Goal: Task Accomplishment & Management: Manage account settings

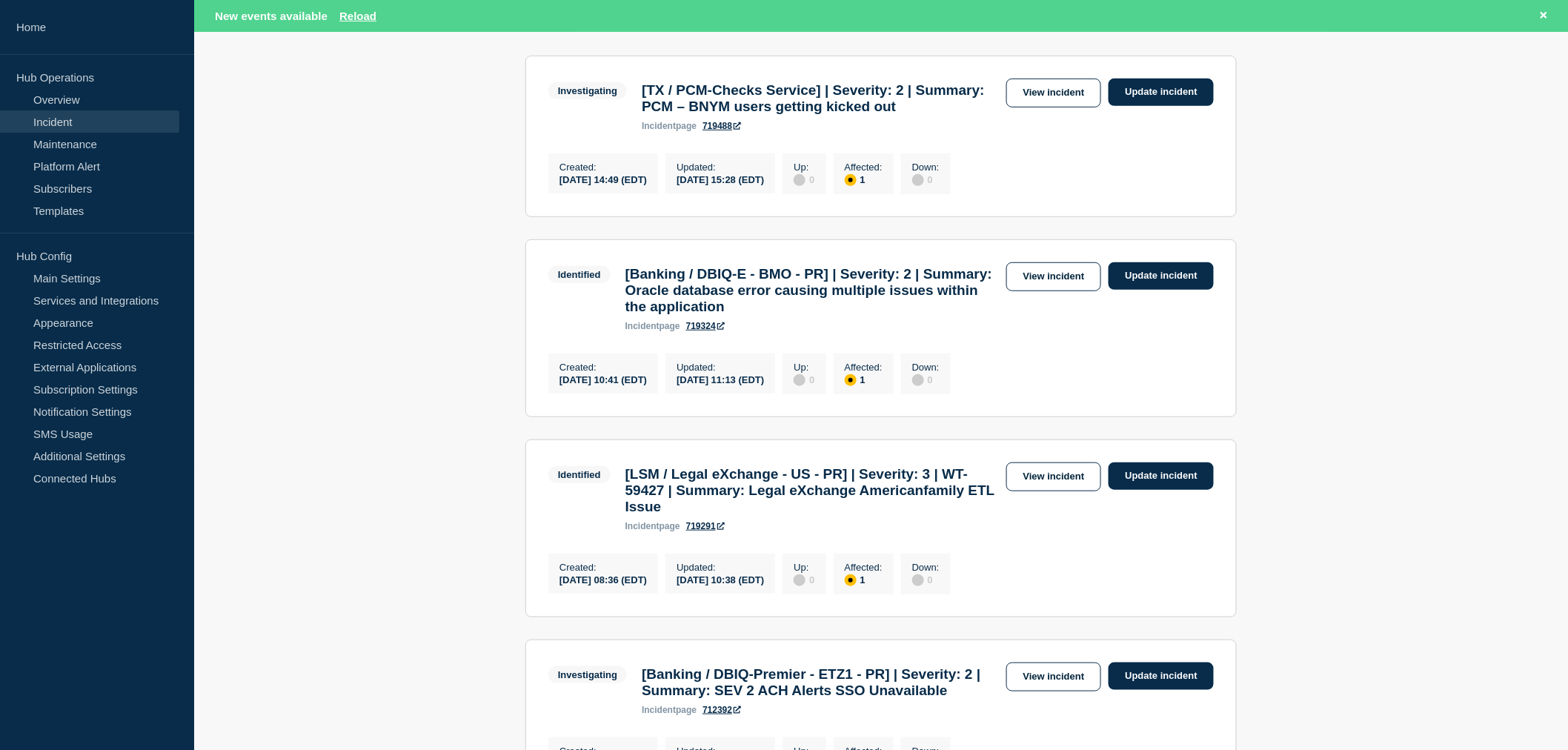
scroll to position [329, 0]
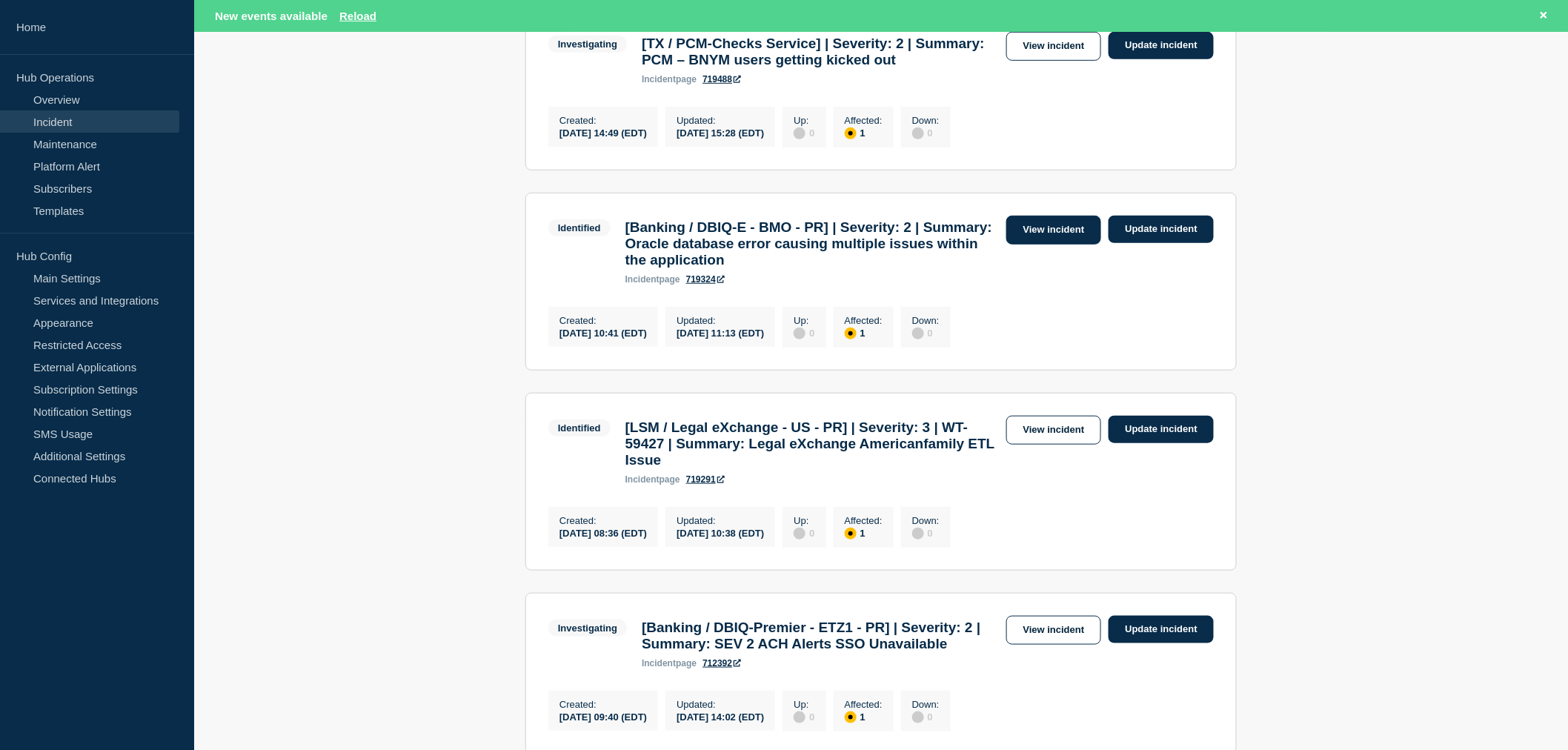
click at [1057, 244] on link "View incident" at bounding box center [1055, 230] width 96 height 29
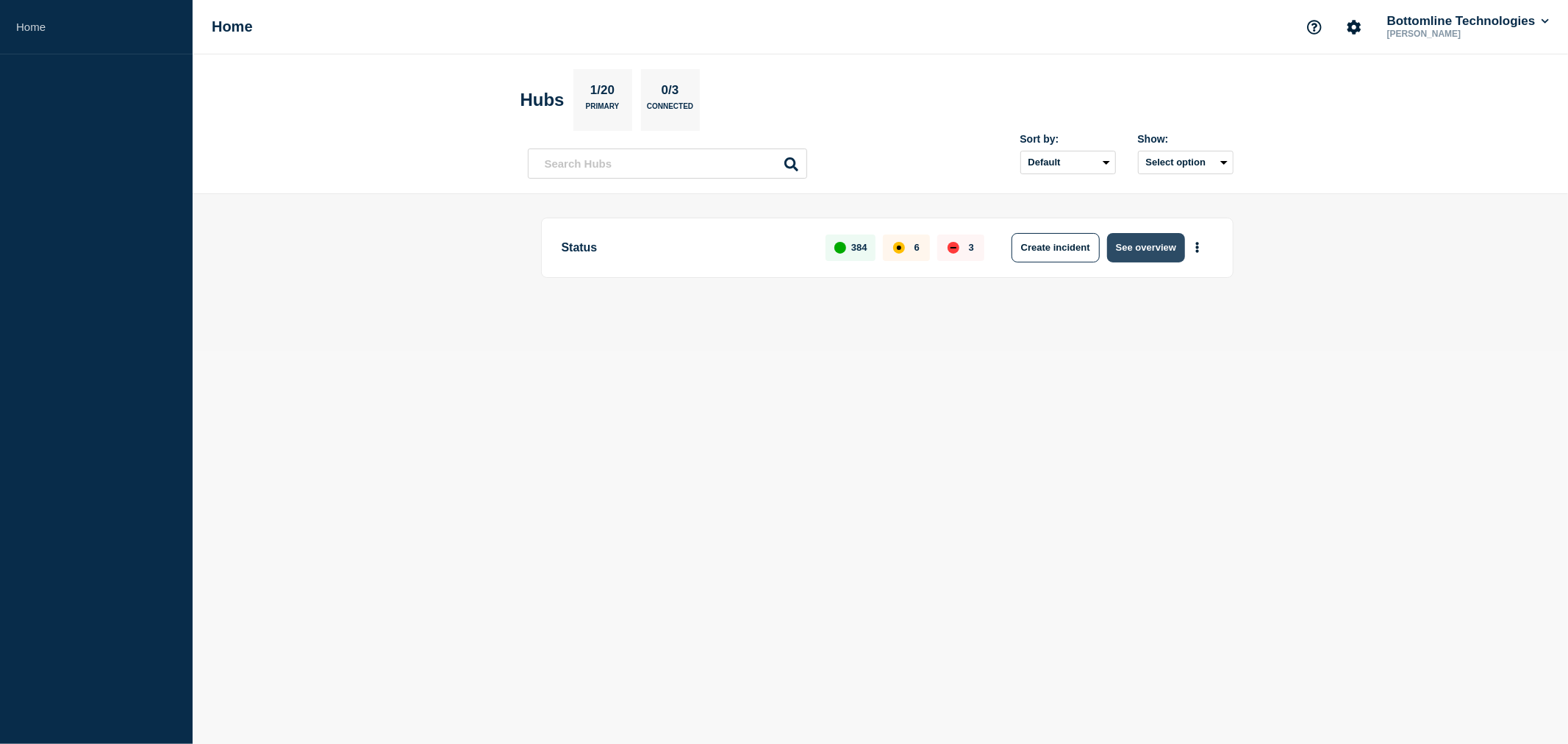
click at [1134, 246] on button "See overview" at bounding box center [1146, 247] width 78 height 29
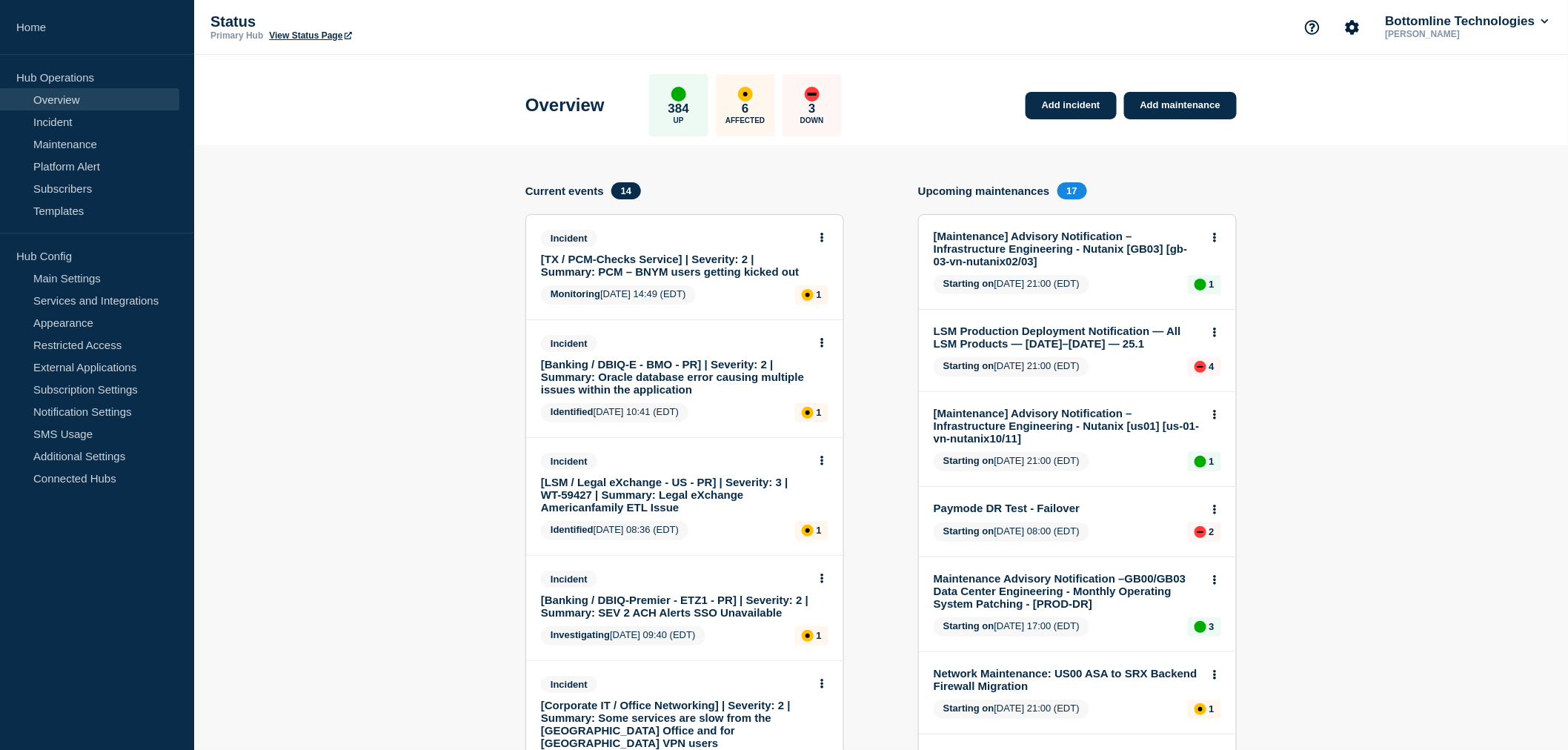
click at [633, 369] on link "[Banking / DBIQ-E - BMO - PR] | Severity: 2 | Summary: Oracle database error ca…" at bounding box center [674, 377] width 267 height 38
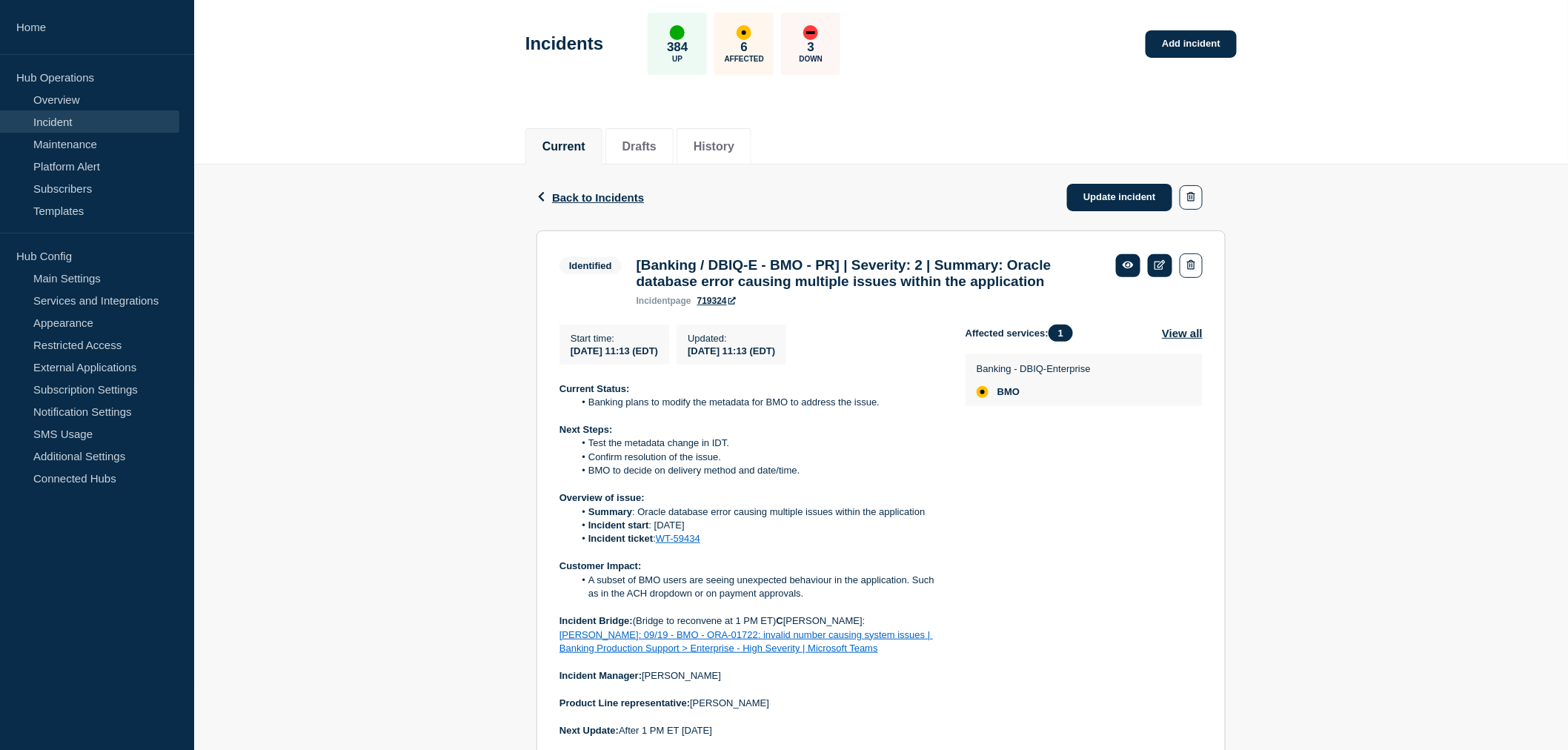
scroll to position [247, 0]
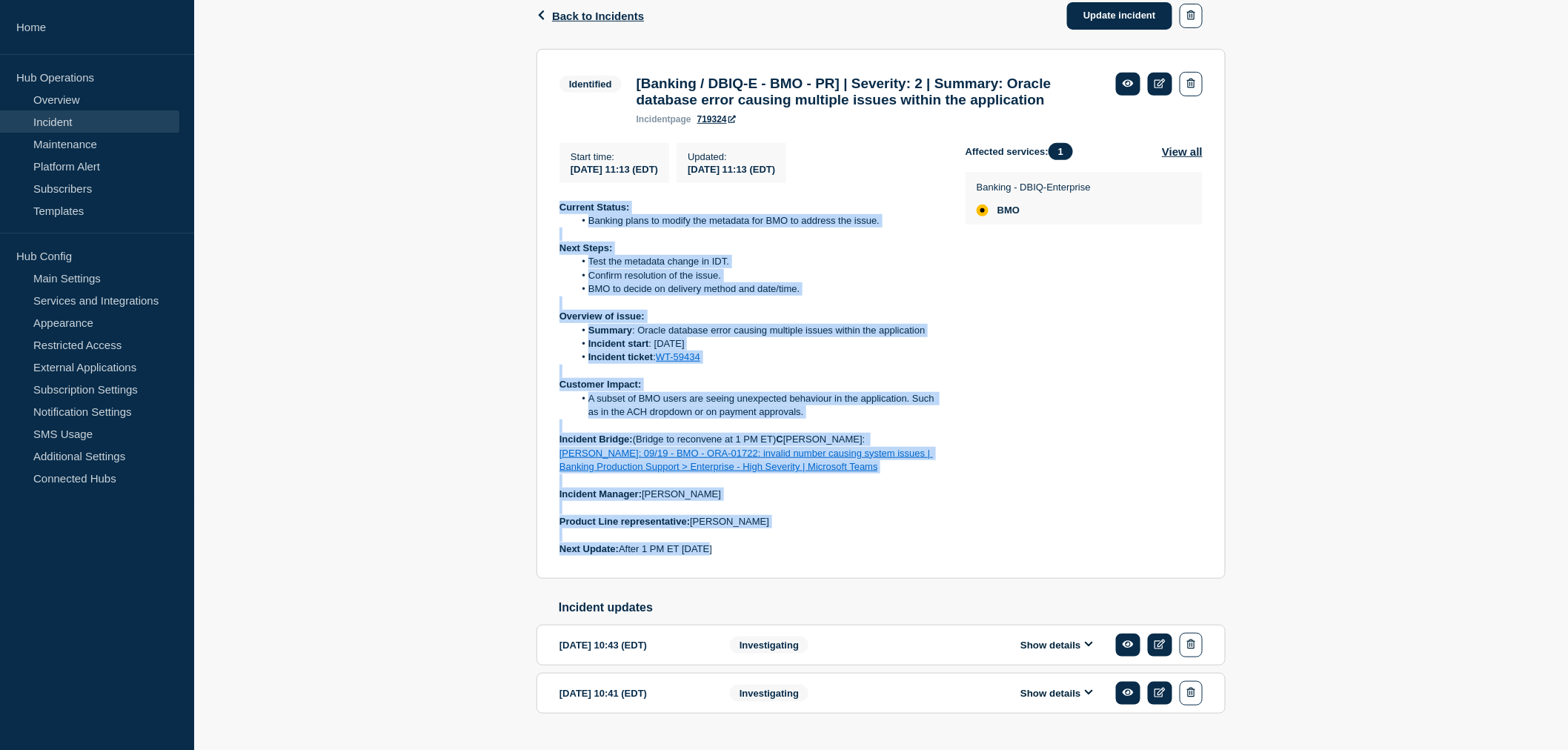
drag, startPoint x: 725, startPoint y: 584, endPoint x: 551, endPoint y: 225, distance: 398.9
click at [551, 225] on section "Identified [Banking / DBIQ-E - BMO - PR] | Severity: 2 | Summary: Oracle databa…" at bounding box center [881, 314] width 689 height 531
drag, startPoint x: 556, startPoint y: 230, endPoint x: 728, endPoint y: 583, distance: 392.7
click at [728, 579] on section "Identified [Banking / DBIQ-E - BMO - PR] | Severity: 2 | Summary: Oracle databa…" at bounding box center [881, 314] width 689 height 531
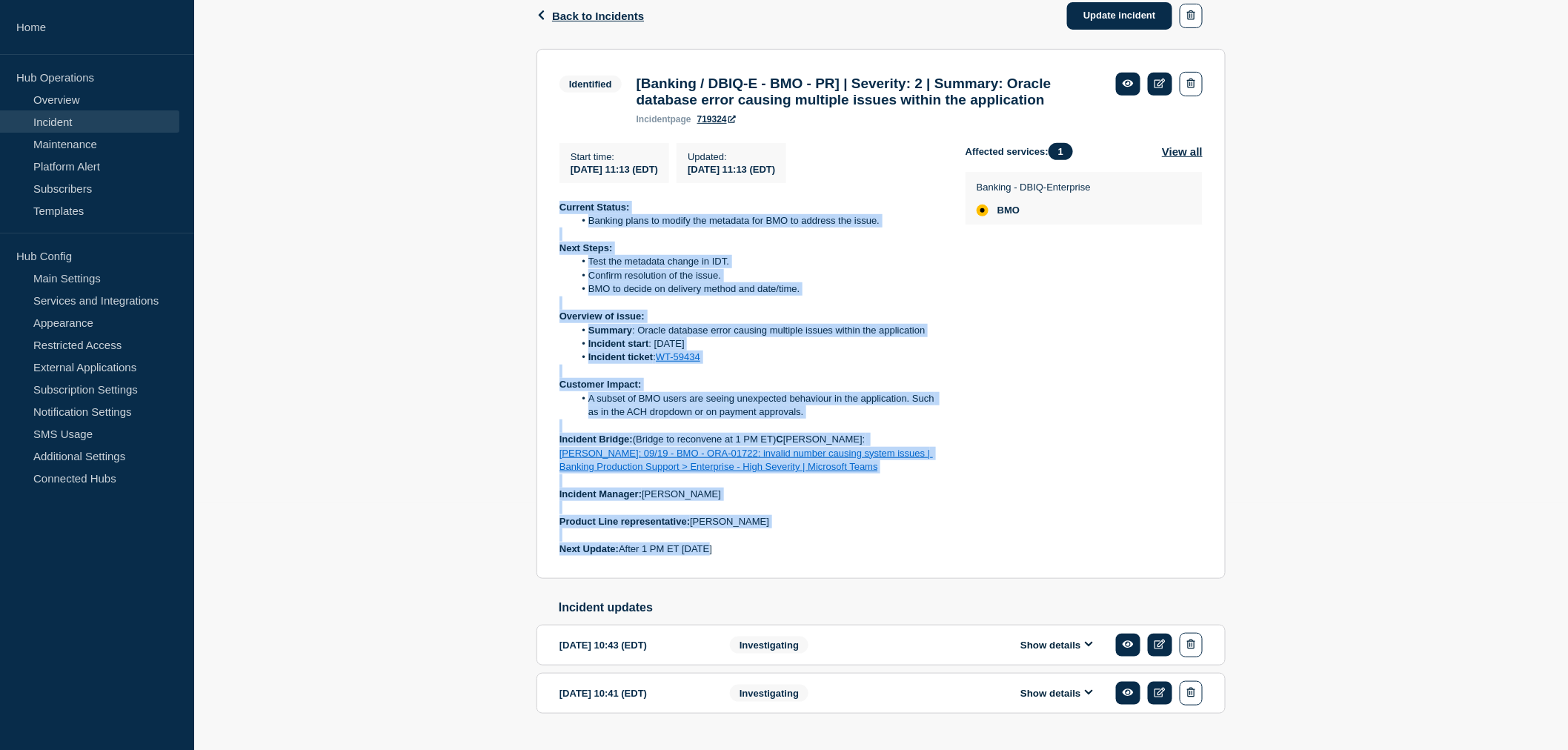
click at [728, 556] on p "Next Update: After 1 PM ET today" at bounding box center [751, 549] width 382 height 13
drag, startPoint x: 728, startPoint y: 583, endPoint x: 553, endPoint y: 227, distance: 396.7
click at [553, 227] on section "Identified [Banking / DBIQ-E - BMO - PR] | Severity: 2 | Summary: Oracle databa…" at bounding box center [881, 314] width 689 height 531
copy div "Current Status: Banking plans to modify the metadata for BMO to address the iss…"
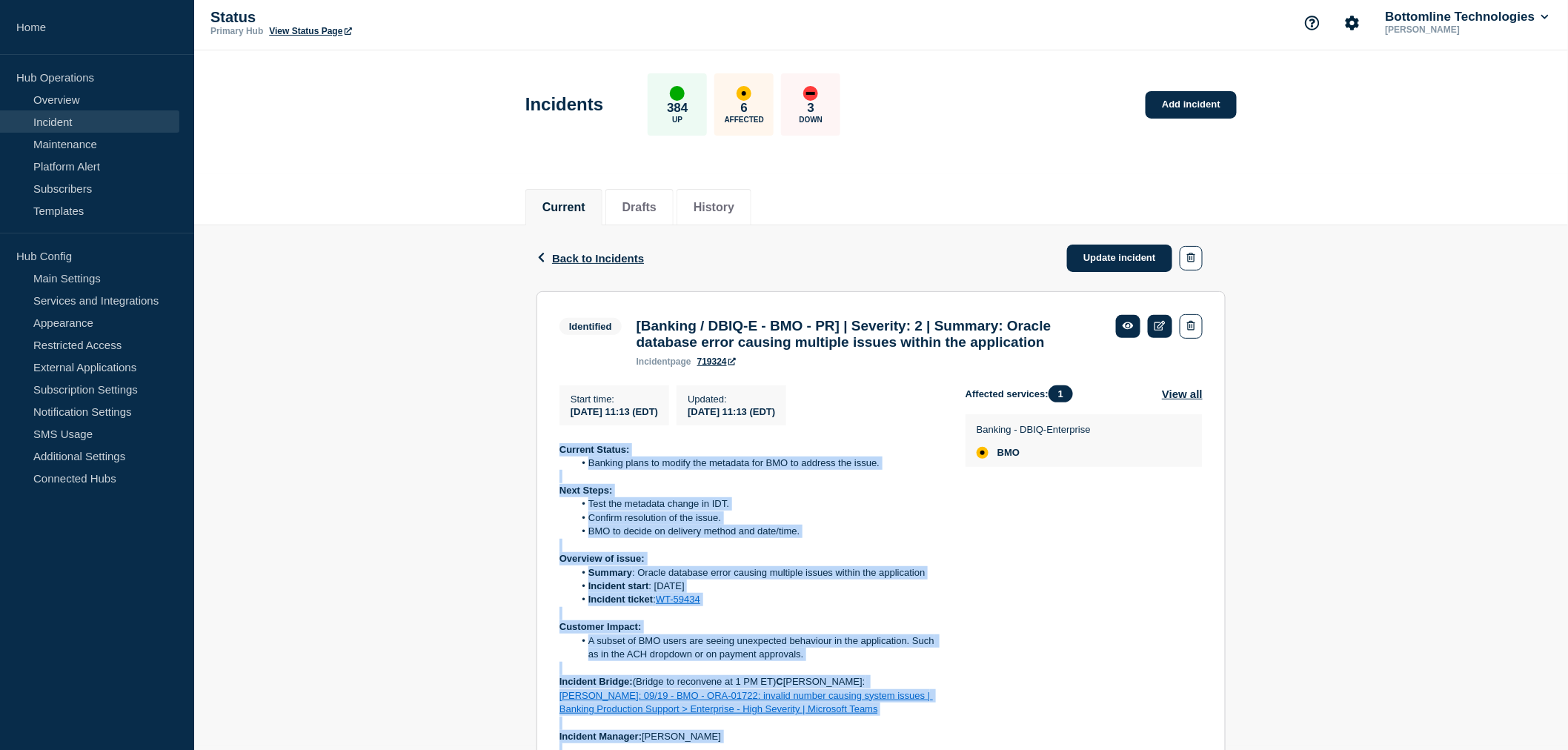
scroll to position [0, 0]
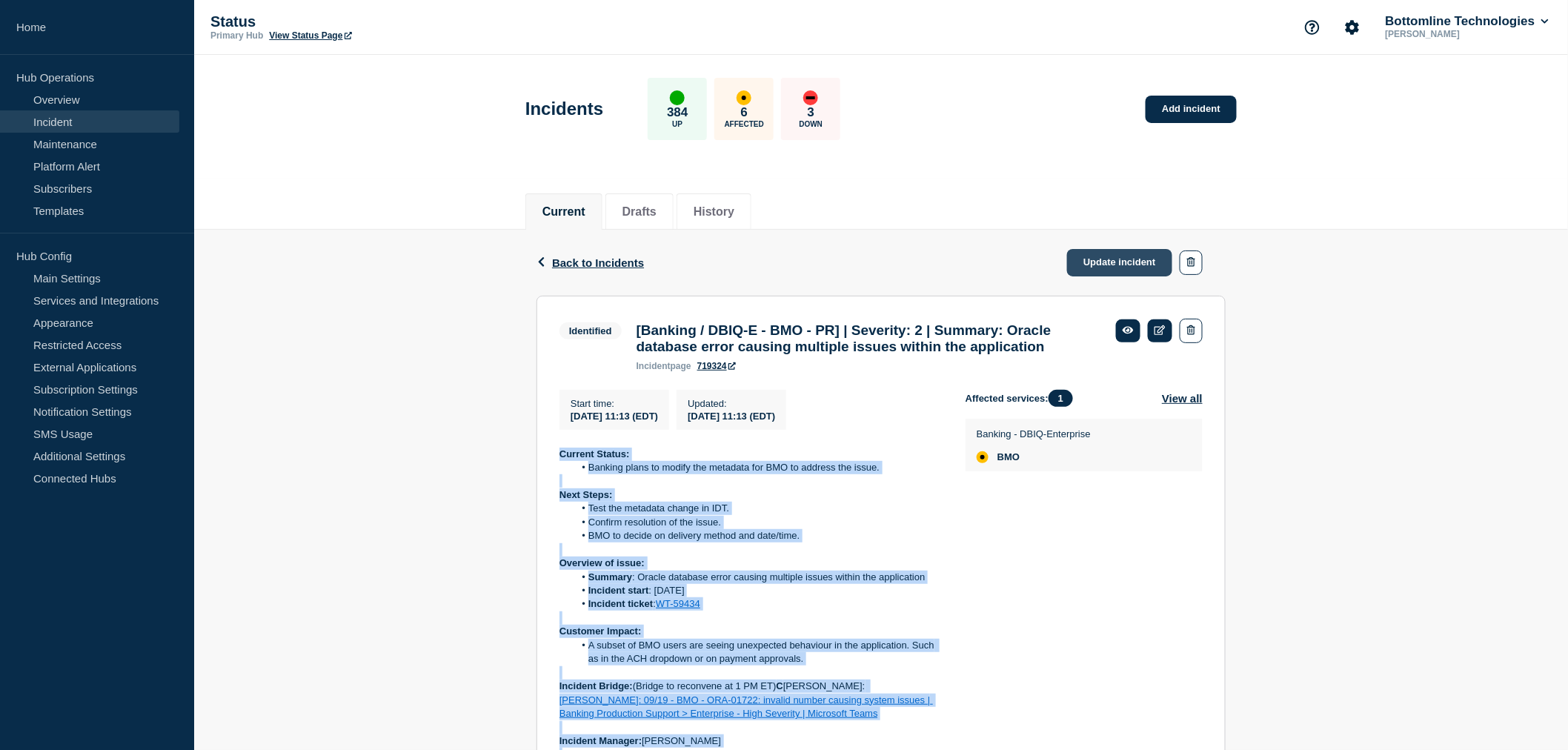
click at [1119, 258] on link "Update incident" at bounding box center [1119, 262] width 105 height 28
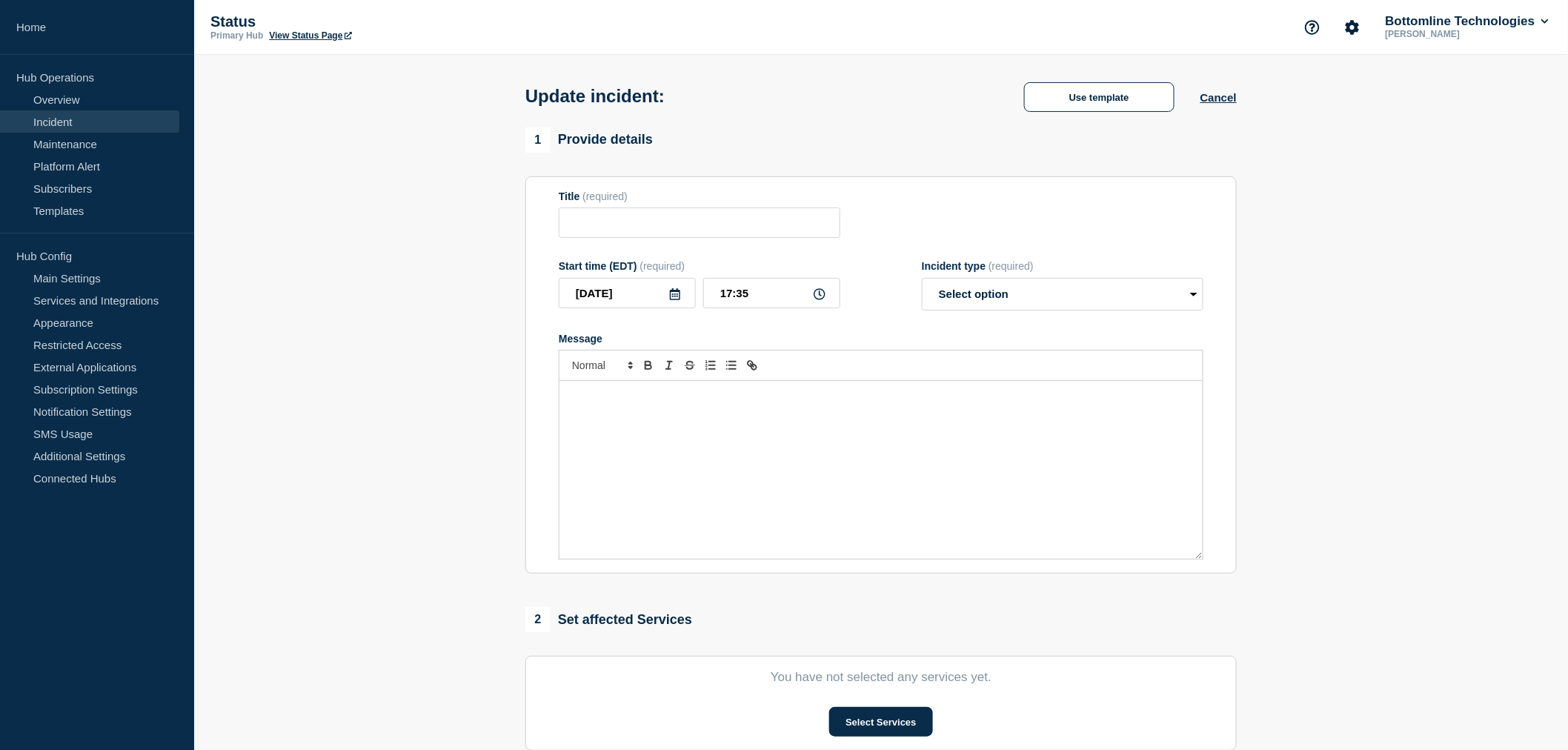
type input "[Banking / DBIQ-E - BMO - PR] | Severity: 2 | Summary: Oracle database error ca…"
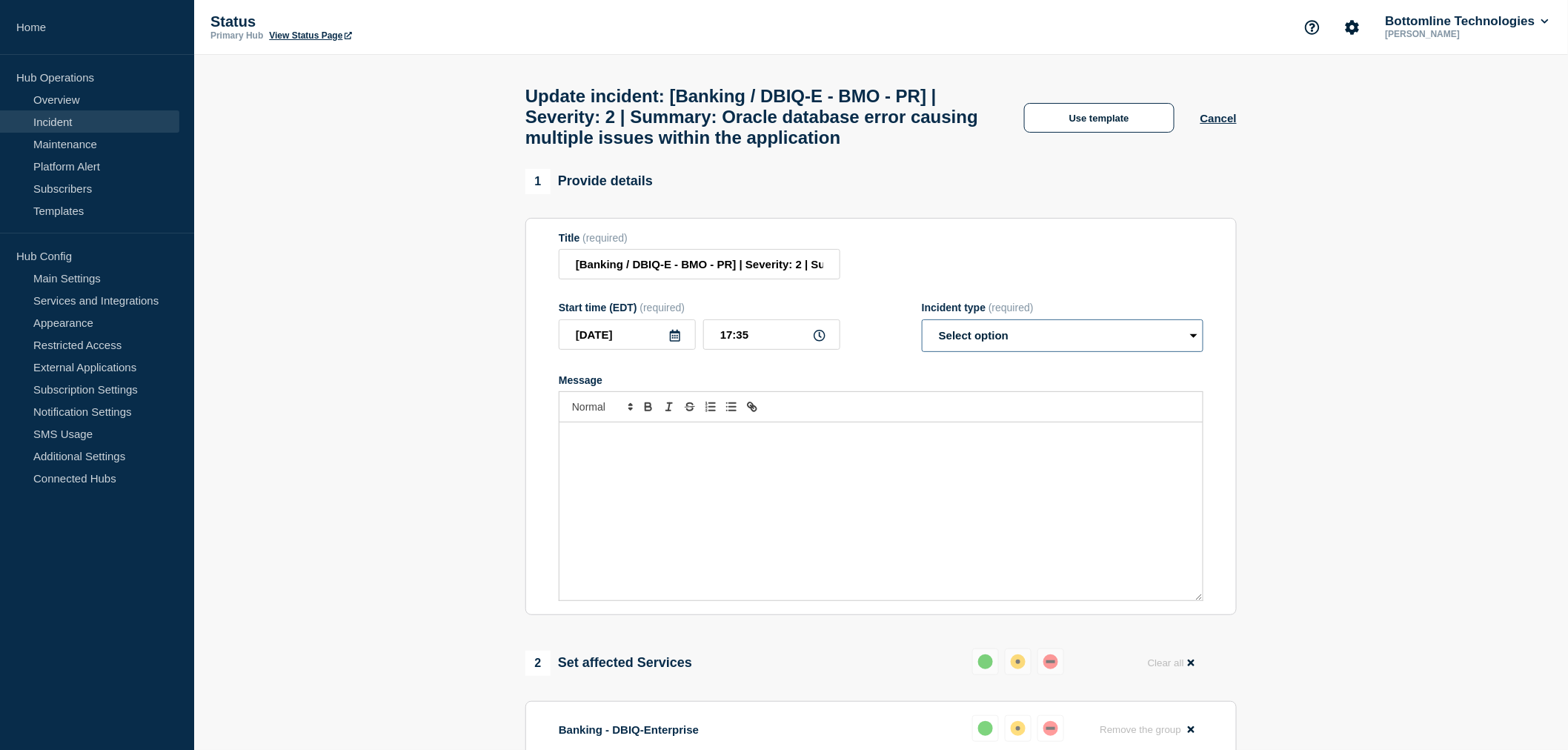
click at [986, 344] on select "Select option Investigating Identified Monitoring Resolved" at bounding box center [1063, 336] width 282 height 33
select select "identified"
click at [922, 333] on select "Select option Investigating Identified Monitoring Resolved" at bounding box center [1063, 336] width 282 height 33
click at [650, 466] on div "Message" at bounding box center [881, 511] width 643 height 178
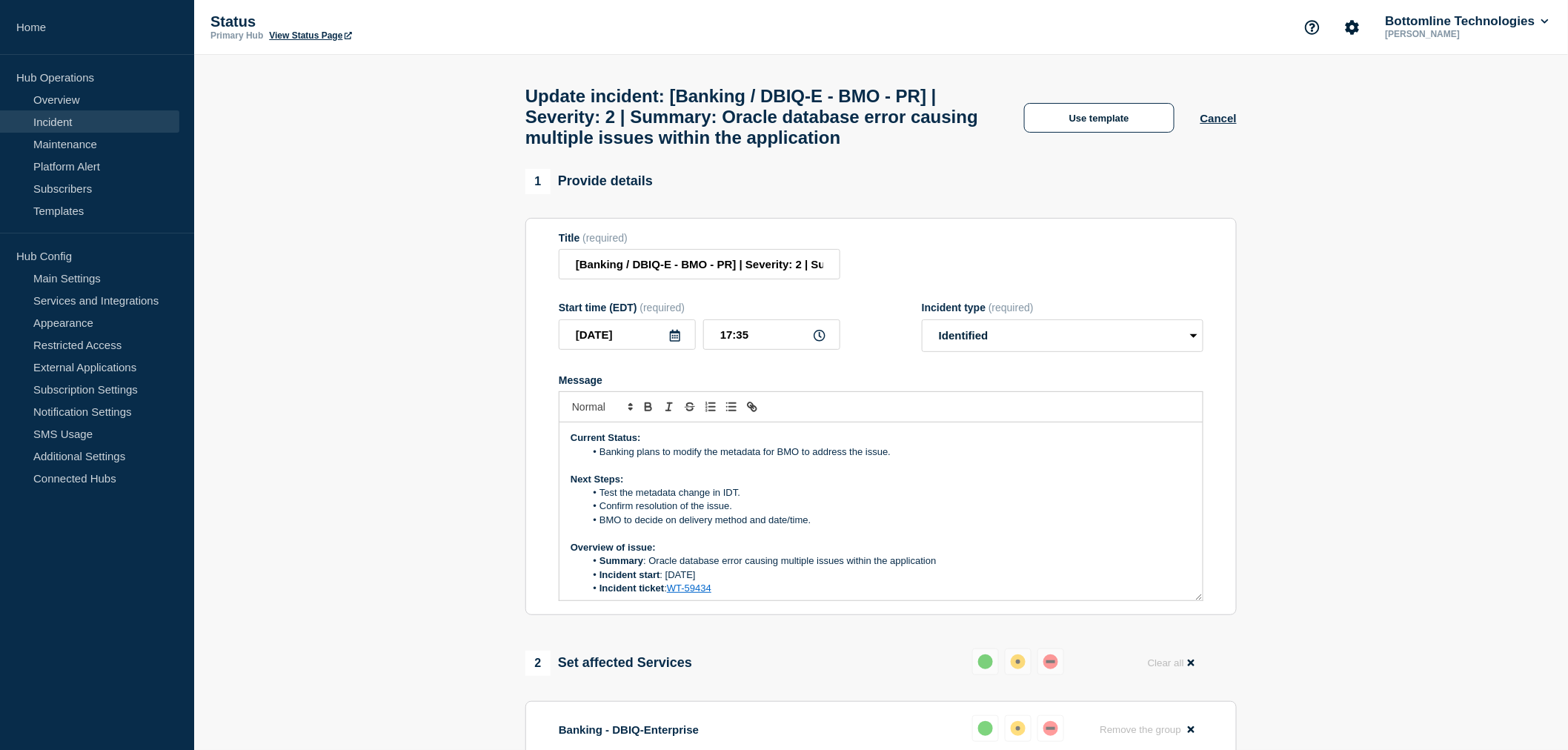
click at [898, 459] on li "Banking plans to modify the metadata for BMO to address the issue." at bounding box center [888, 451] width 607 height 13
click at [658, 459] on li "Banking plans to modify the metadata for BMO to address the issue." at bounding box center [888, 451] width 607 height 13
drag, startPoint x: 670, startPoint y: 461, endPoint x: 637, endPoint y: 467, distance: 33.5
click at [637, 459] on li "Banking plans to modify the metadata for BMO to address the issue." at bounding box center [888, 451] width 607 height 13
click at [688, 459] on li "Banking Team modify the metadata for BMO to address the issue." at bounding box center [888, 451] width 607 height 13
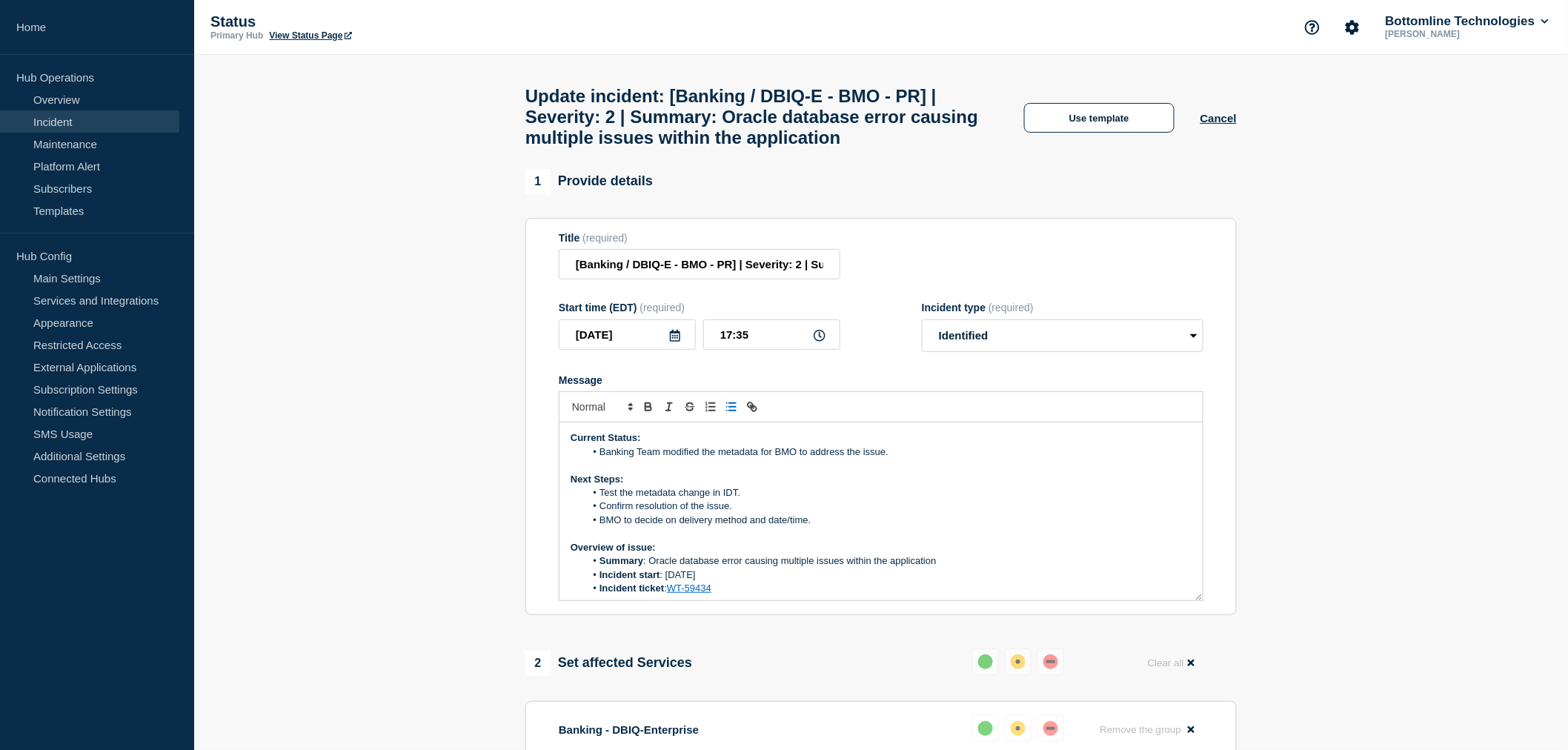
click at [896, 459] on li "Banking Team modified the metadata for BMO to address the issue." at bounding box center [888, 451] width 607 height 13
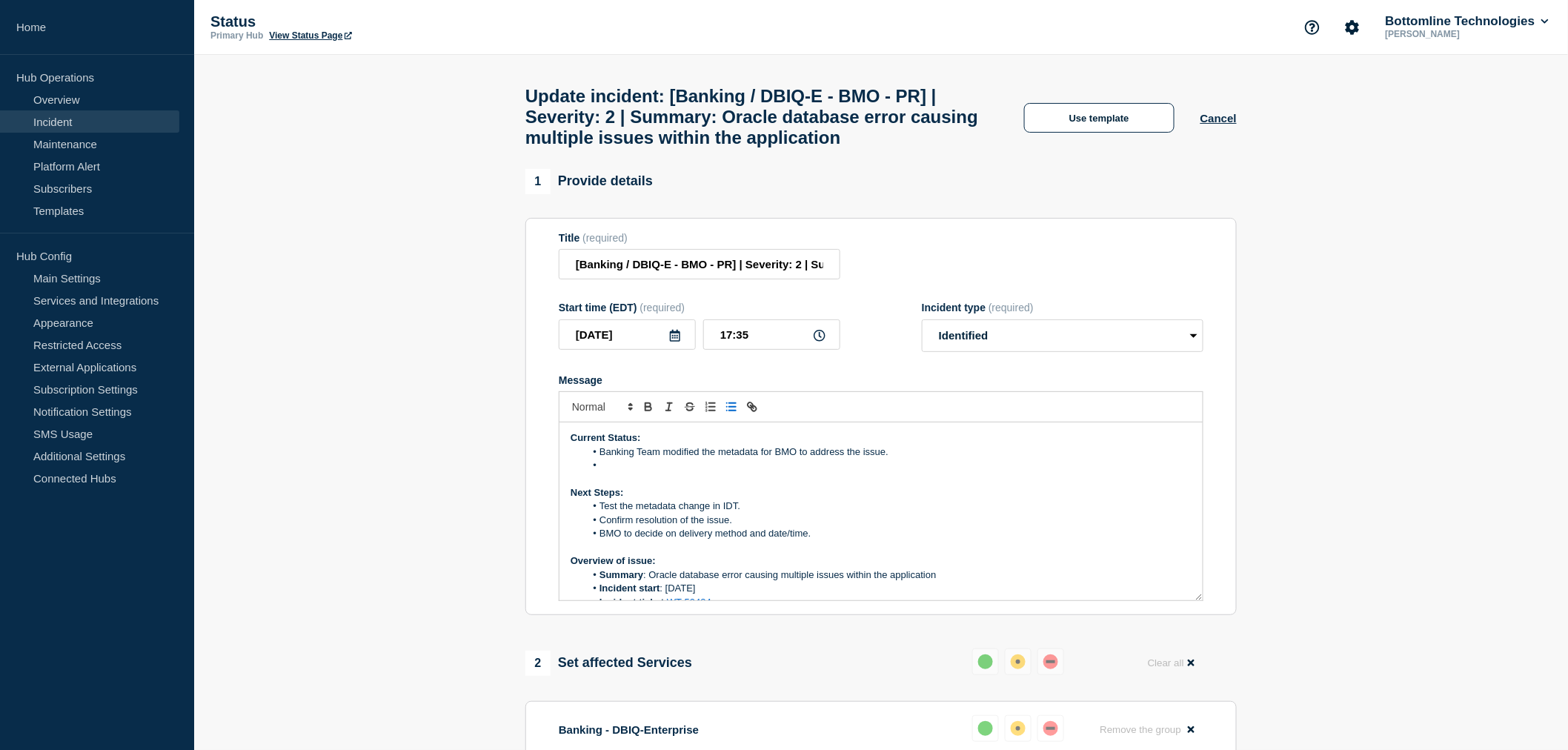
click at [620, 472] on li "Message" at bounding box center [888, 465] width 607 height 13
click at [613, 472] on li "fix checked out internally. Plan on delivery to BMO PPD on Monday for their tes…" at bounding box center [888, 465] width 607 height 13
drag, startPoint x: 716, startPoint y: 476, endPoint x: 659, endPoint y: 482, distance: 57.3
click at [659, 472] on li "fix was tested checked out internally. Plan on delivery to BMO PPD on Monday fo…" at bounding box center [888, 465] width 607 height 13
click at [601, 472] on li "fix was tested internally. Plan on delivery to BMO PPD on Monday for their test…" at bounding box center [888, 465] width 607 height 13
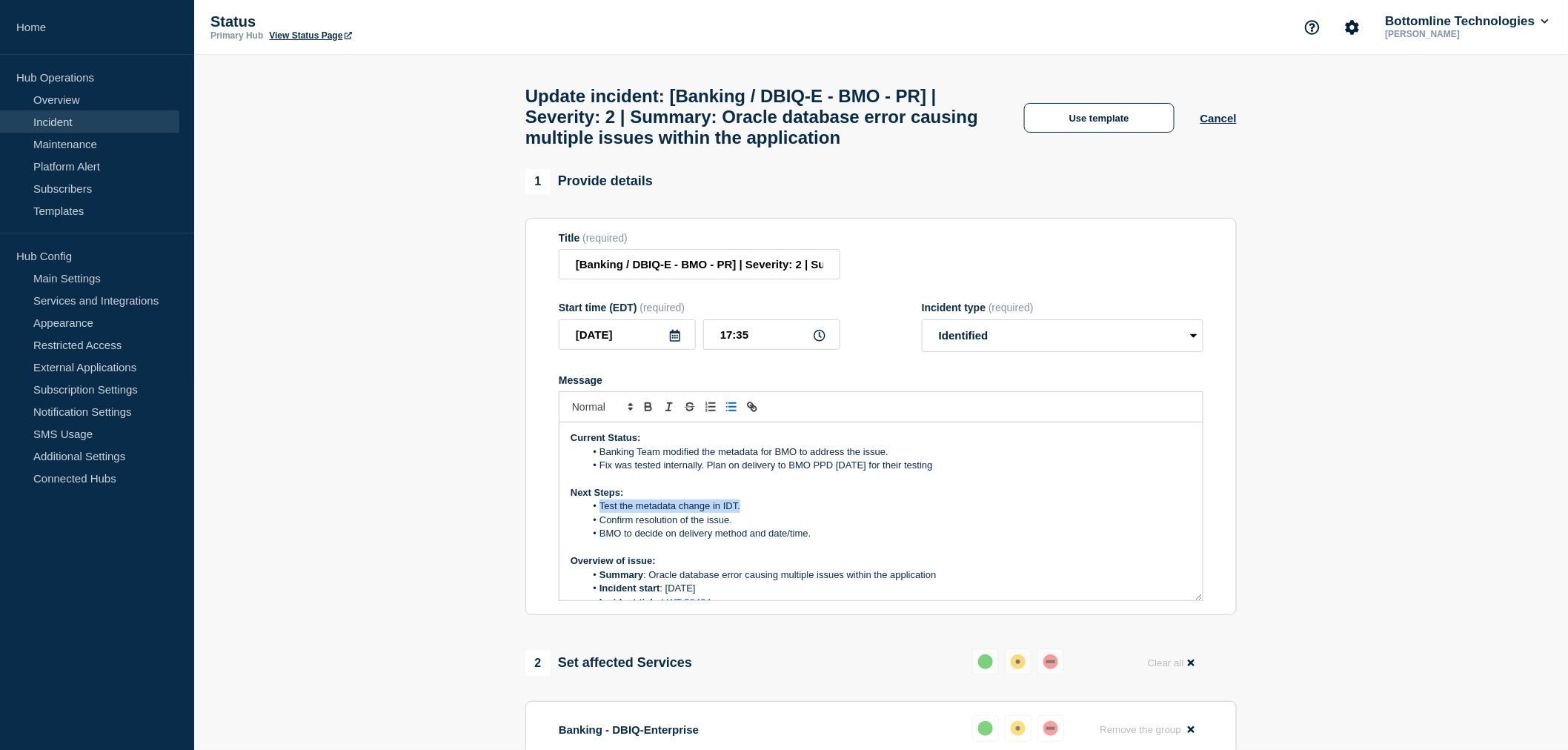
drag, startPoint x: 749, startPoint y: 517, endPoint x: 601, endPoint y: 521, distance: 148.1
click at [601, 513] on li "Test the metadata change in IDT." at bounding box center [888, 506] width 607 height 13
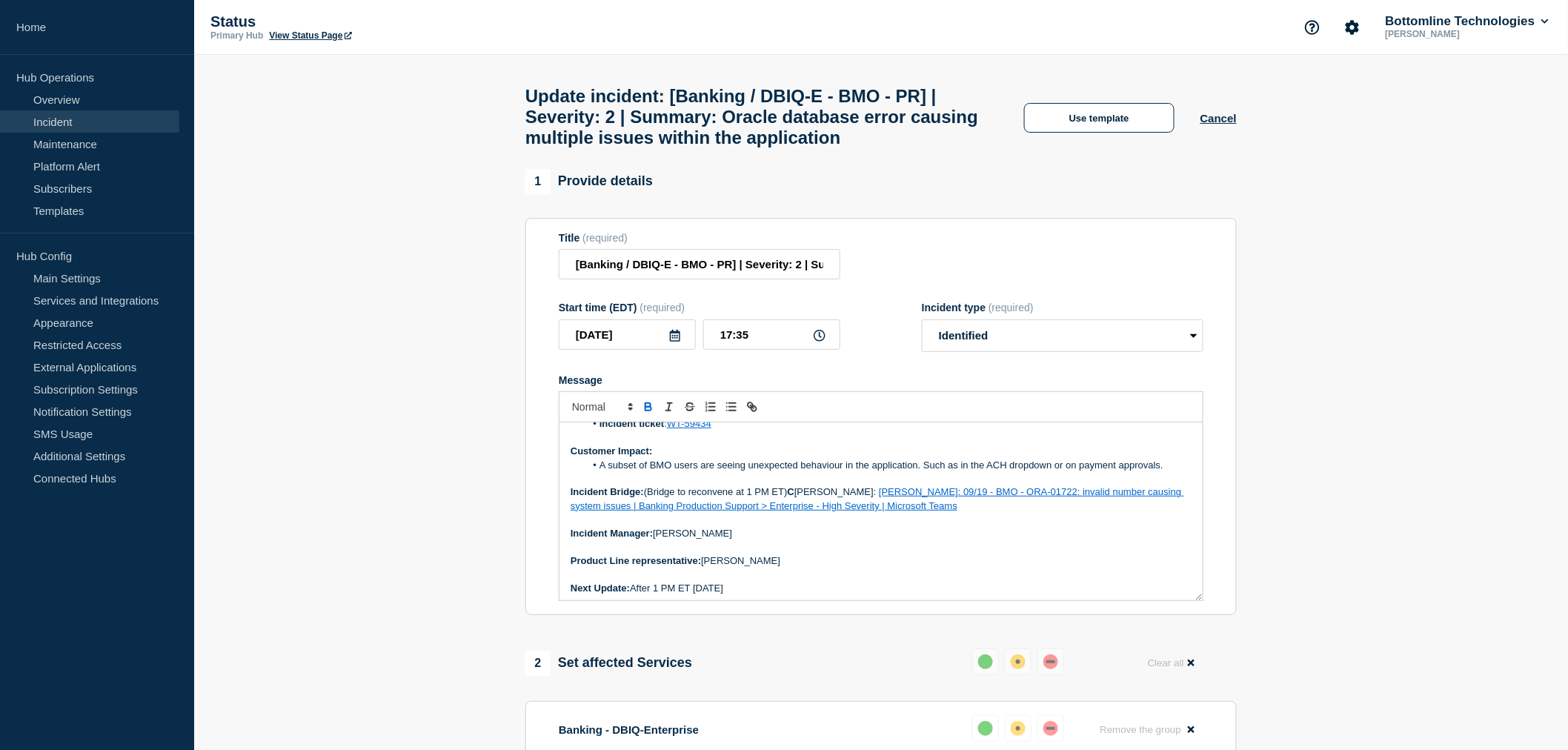
scroll to position [168, 0]
drag, startPoint x: 936, startPoint y: 521, endPoint x: 643, endPoint y: 504, distance: 293.5
click at [643, 504] on p "Incident Bridge: (Bridge to reconvene at 1 PM ET) C hannel: Klimas, Julian: 09/…" at bounding box center [880, 496] width 621 height 28
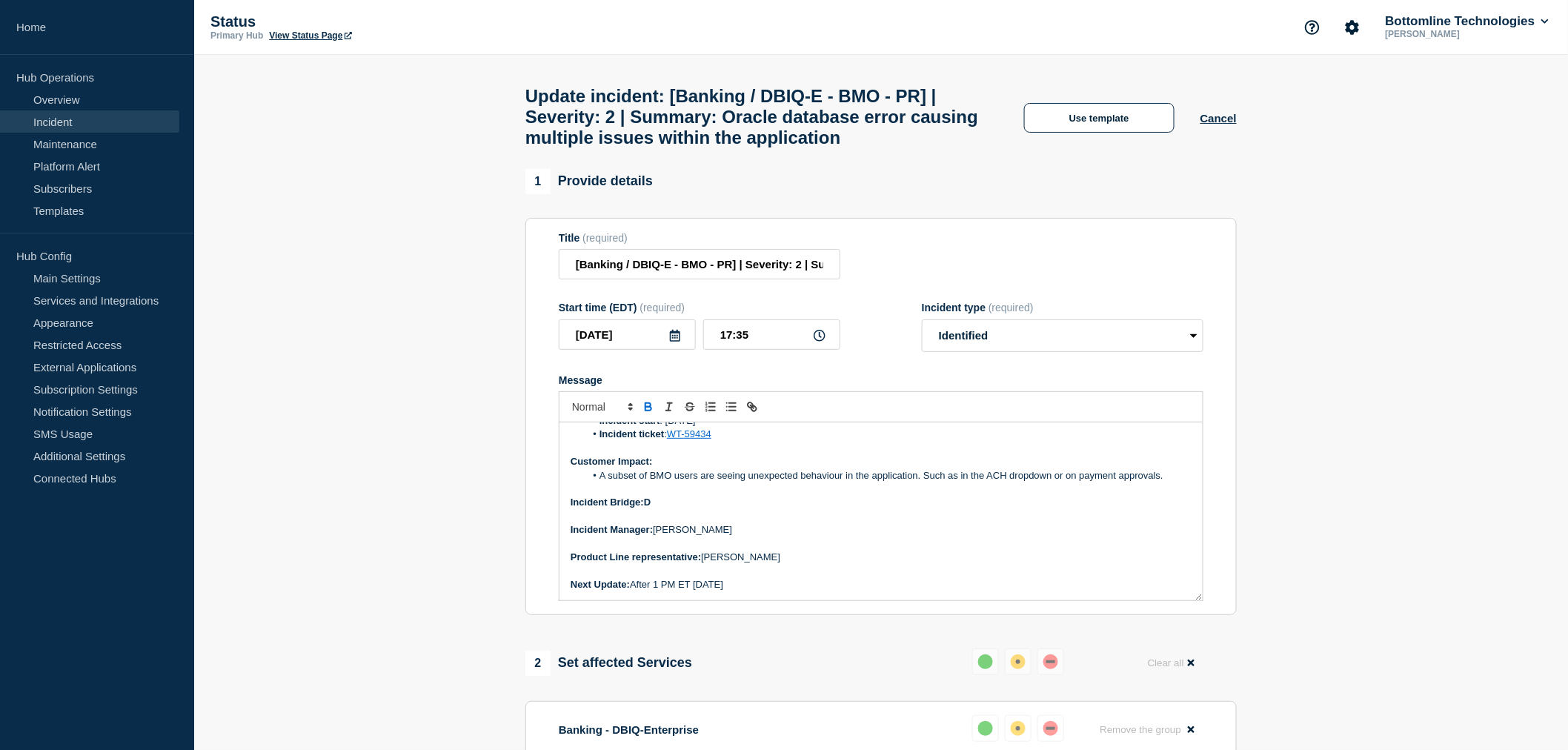
scroll to position [155, 0]
drag, startPoint x: 704, startPoint y: 516, endPoint x: 647, endPoint y: 520, distance: 57.1
click at [647, 509] on p "Incident Bridge:Disbanded" at bounding box center [880, 502] width 621 height 13
drag, startPoint x: 721, startPoint y: 543, endPoint x: 658, endPoint y: 542, distance: 63.0
click at [658, 537] on p "Incident Manager: David Morton" at bounding box center [880, 530] width 621 height 13
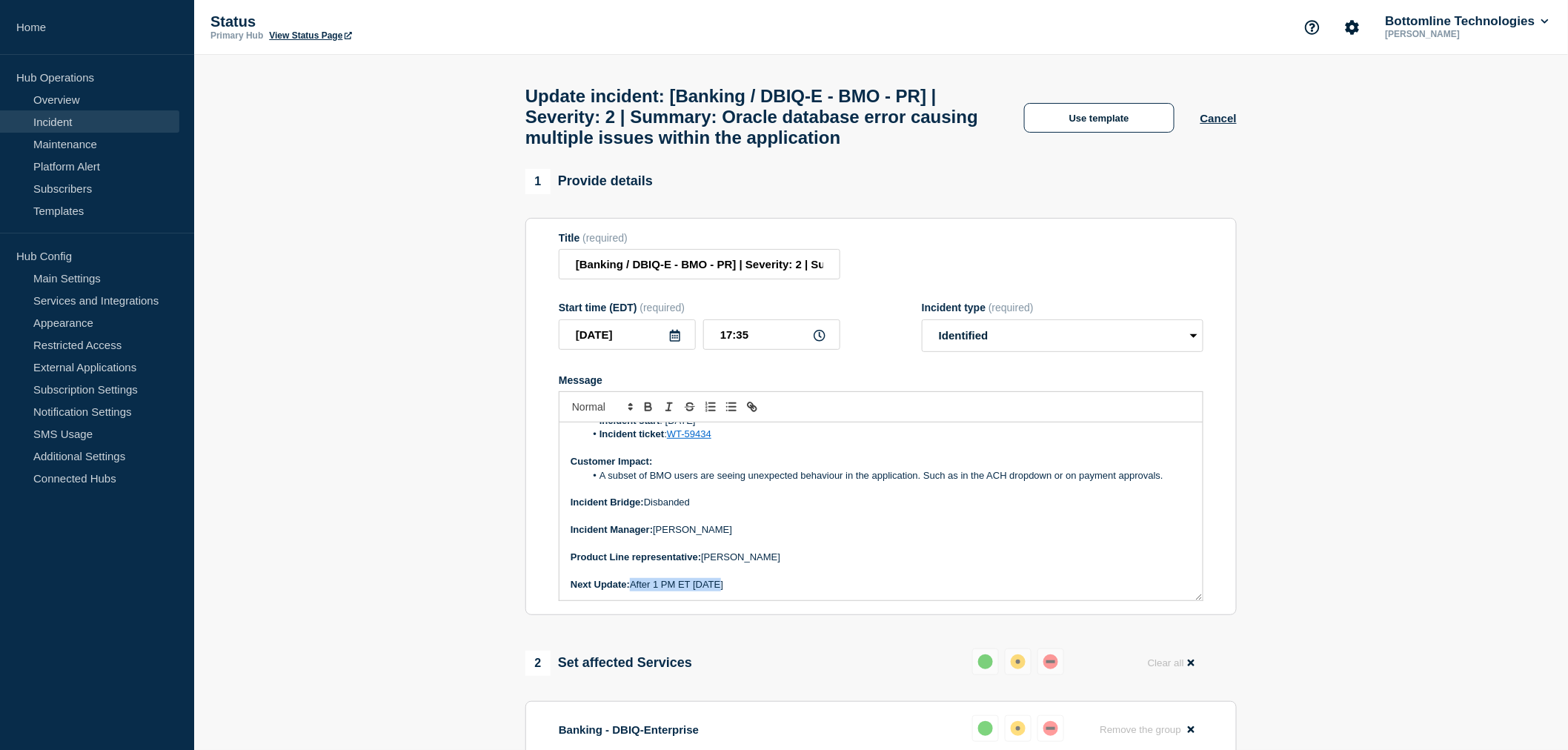
drag, startPoint x: 728, startPoint y: 594, endPoint x: 635, endPoint y: 597, distance: 93.0
click at [635, 592] on p "Next Update: After 1 PM ET today" at bounding box center [880, 585] width 621 height 13
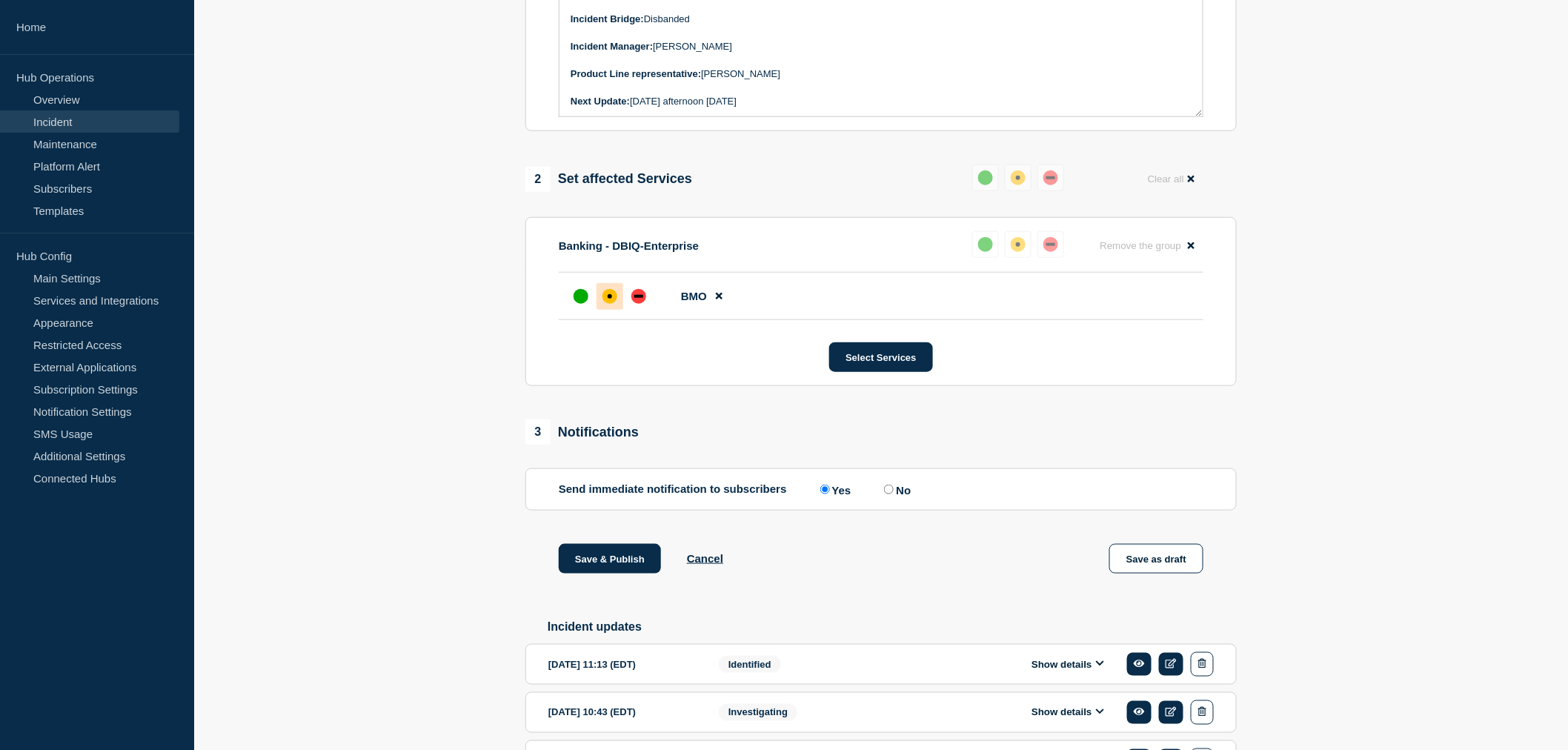
scroll to position [494, 0]
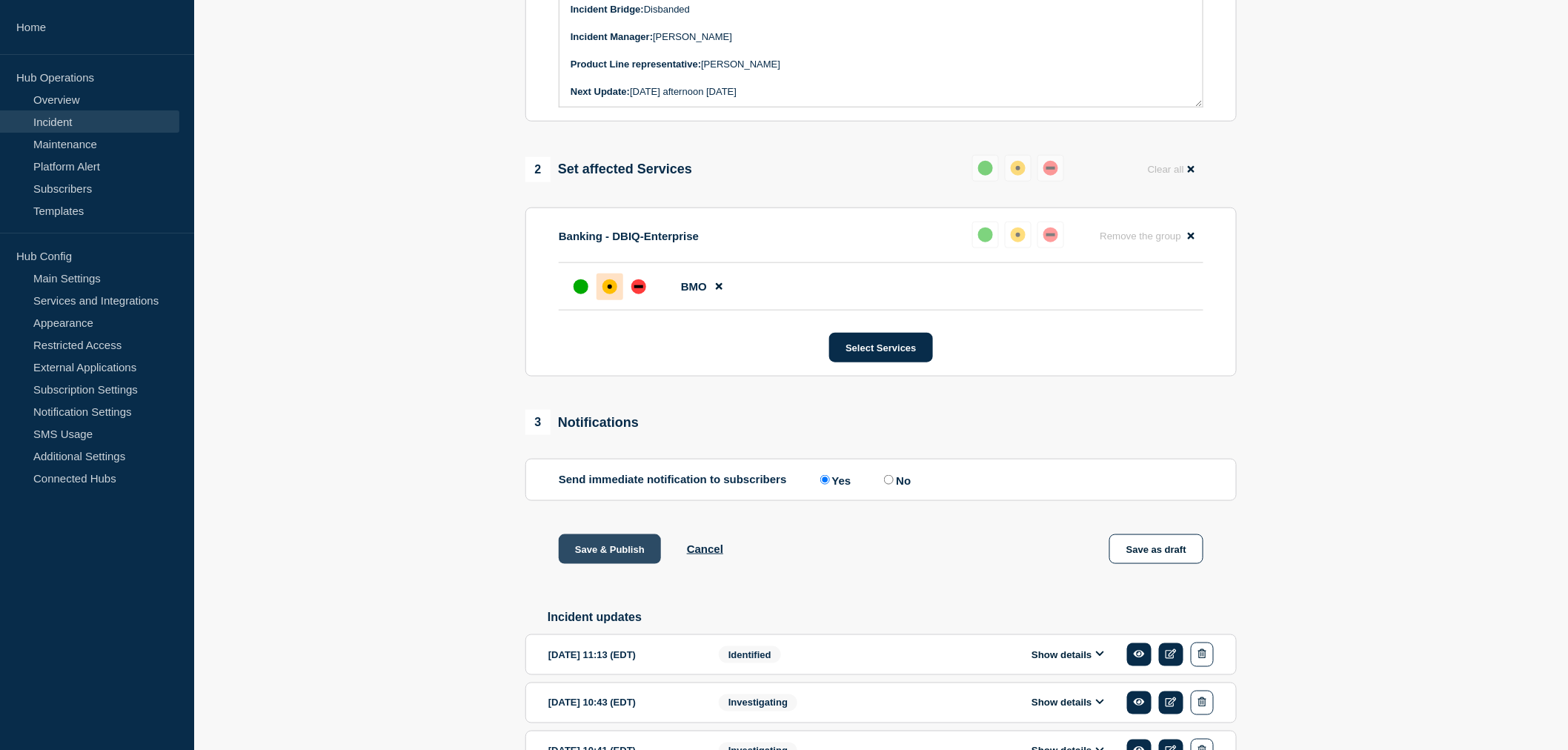
click at [610, 560] on button "Save & Publish" at bounding box center [609, 548] width 102 height 29
